Goal: Information Seeking & Learning: Learn about a topic

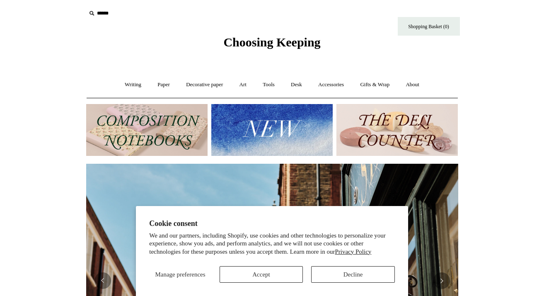
scroll to position [0, 719]
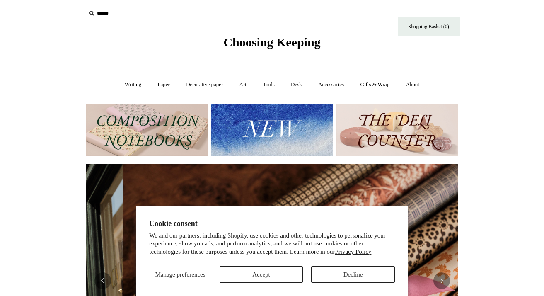
click at [153, 129] on img at bounding box center [146, 130] width 121 height 52
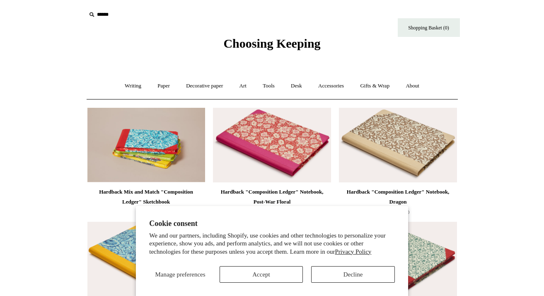
click at [330, 277] on button "Decline" at bounding box center [353, 274] width 84 height 17
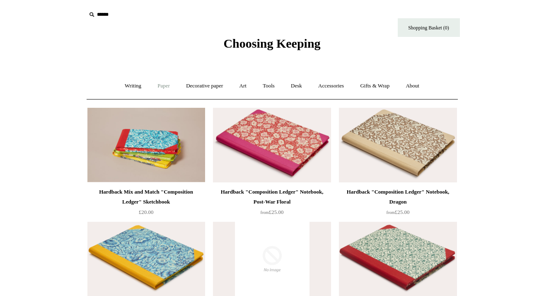
click at [160, 85] on link "Paper +" at bounding box center [163, 86] width 27 height 22
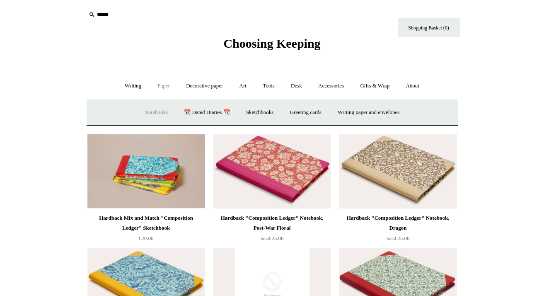
click at [148, 111] on link "Notebooks +" at bounding box center [156, 113] width 38 height 22
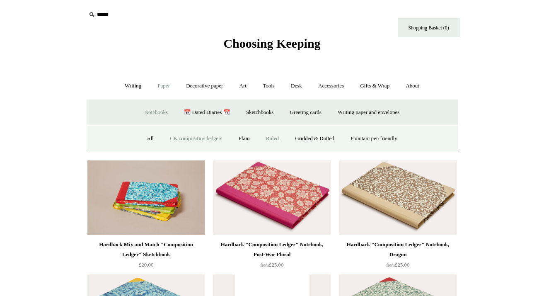
click at [272, 137] on link "Ruled" at bounding box center [273, 139] width 28 height 22
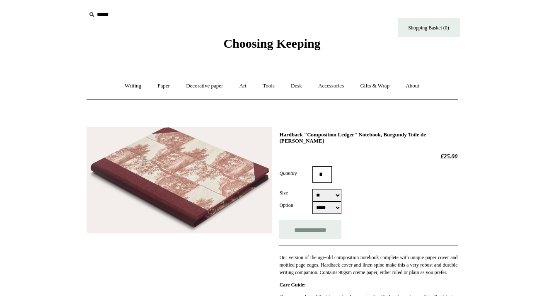
click at [204, 163] on img at bounding box center [180, 180] width 186 height 106
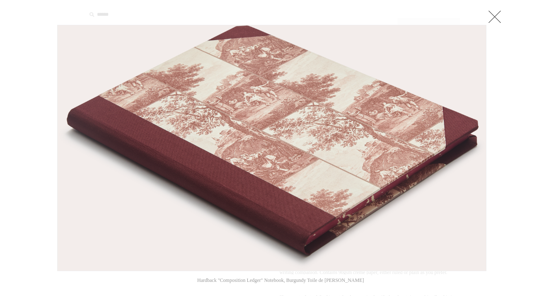
click at [491, 19] on link at bounding box center [495, 16] width 17 height 17
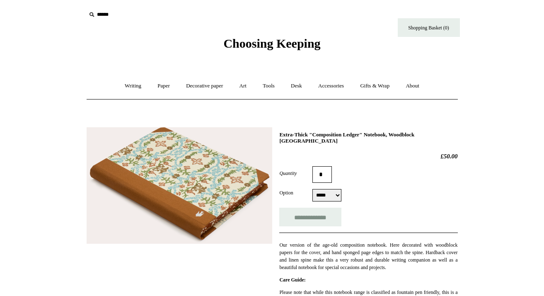
click at [176, 163] on img at bounding box center [180, 185] width 186 height 117
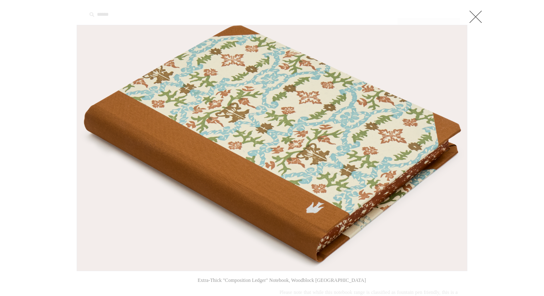
click at [475, 15] on link at bounding box center [476, 16] width 17 height 17
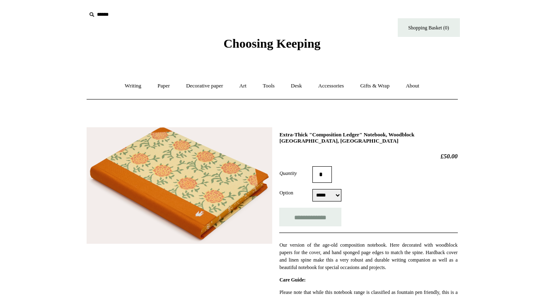
click at [188, 155] on img at bounding box center [180, 185] width 186 height 117
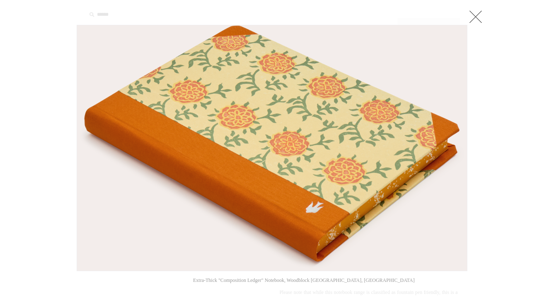
click at [476, 16] on link at bounding box center [476, 16] width 17 height 17
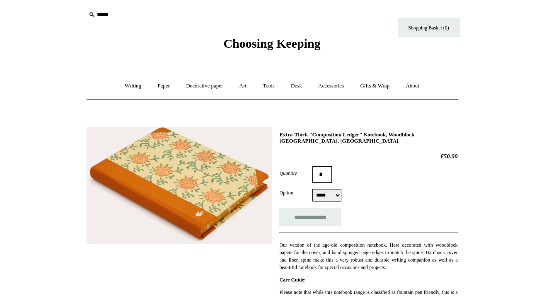
scroll to position [0, 0]
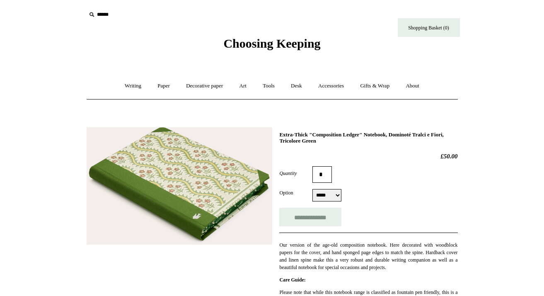
scroll to position [0, 1]
click at [182, 179] on img at bounding box center [180, 186] width 186 height 118
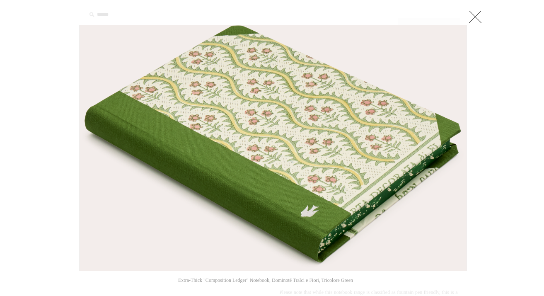
scroll to position [0, 0]
click at [477, 13] on link at bounding box center [475, 16] width 17 height 17
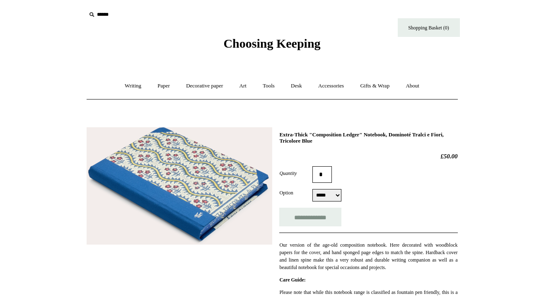
click at [186, 162] on img at bounding box center [180, 185] width 186 height 117
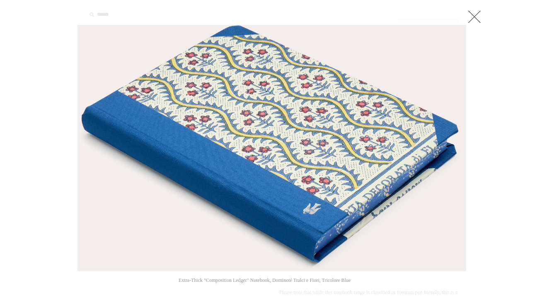
click at [478, 17] on link at bounding box center [474, 16] width 17 height 17
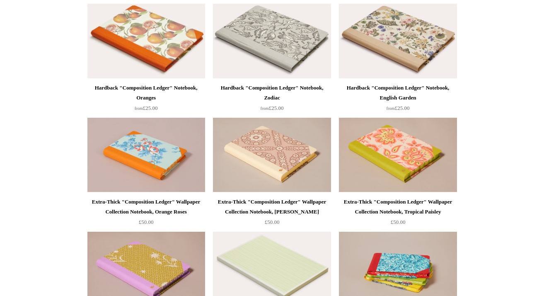
scroll to position [1813, 0]
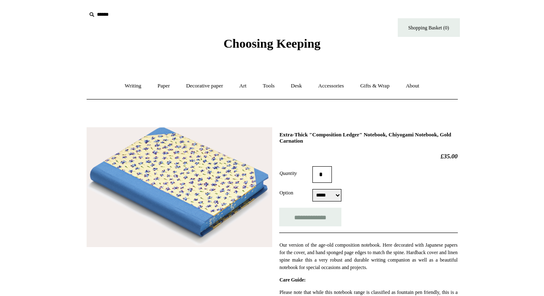
click at [183, 177] on img at bounding box center [180, 187] width 186 height 120
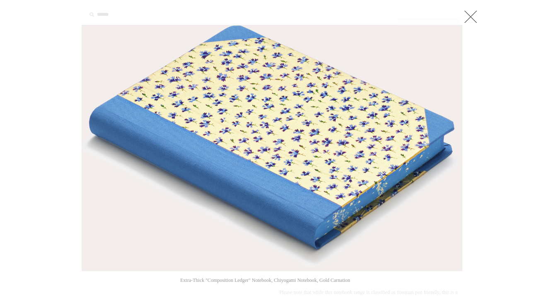
click at [471, 17] on link at bounding box center [471, 16] width 17 height 17
